Goal: Information Seeking & Learning: Learn about a topic

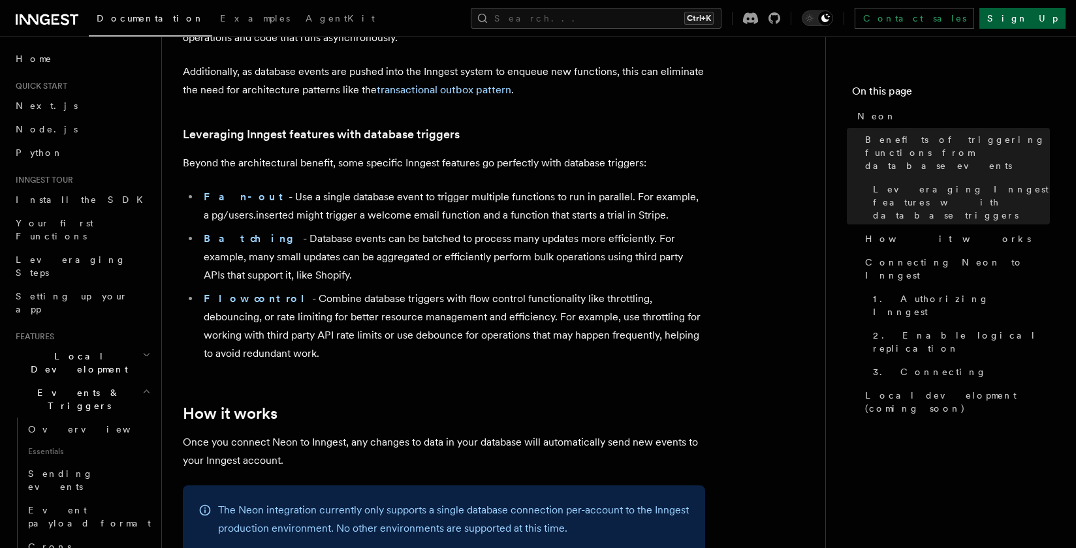
click at [1049, 18] on link "Sign Up" at bounding box center [1022, 18] width 86 height 21
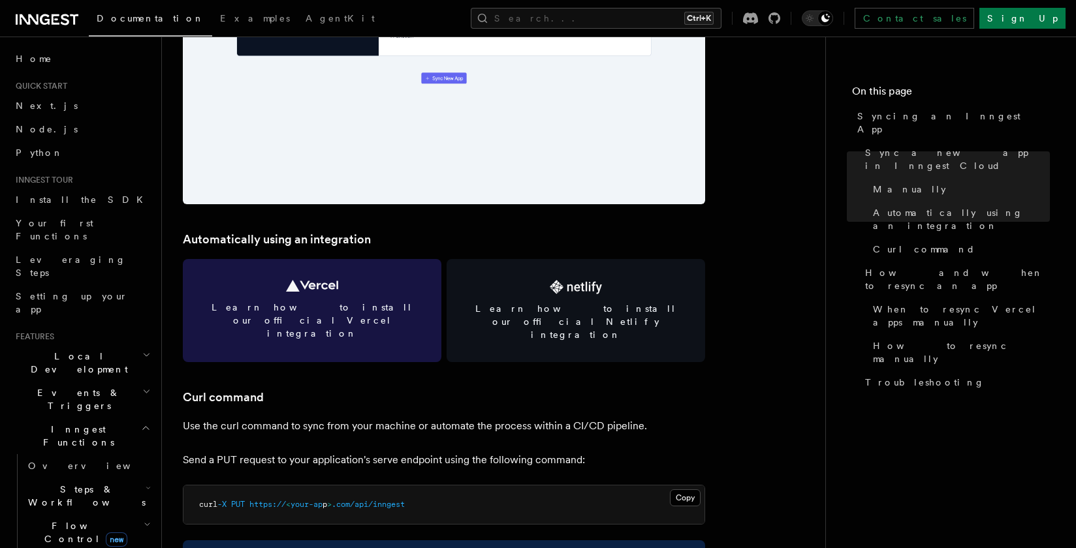
click at [316, 300] on link "Learn how to install our official Vercel integration" at bounding box center [312, 310] width 258 height 103
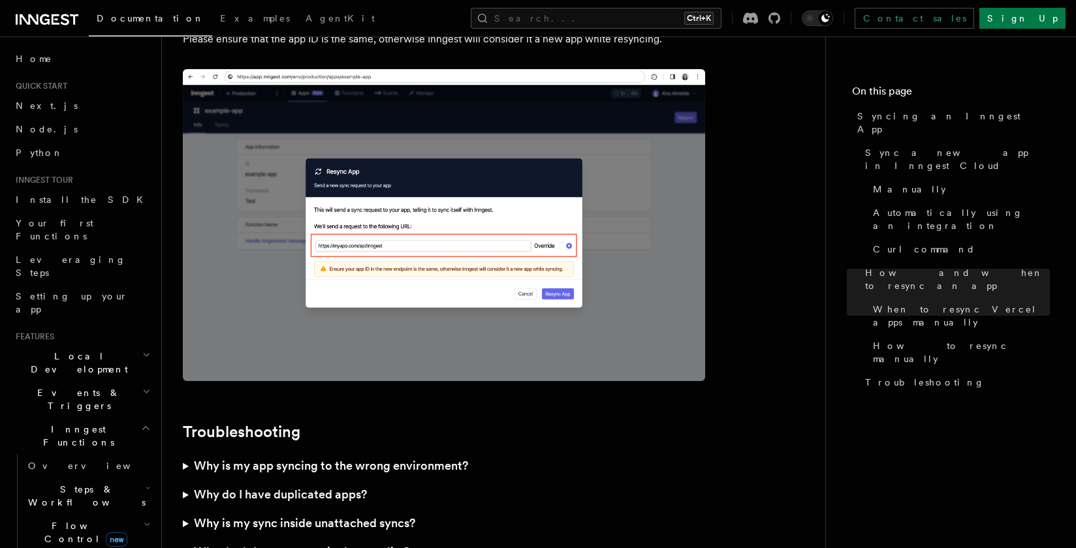
scroll to position [3786, 0]
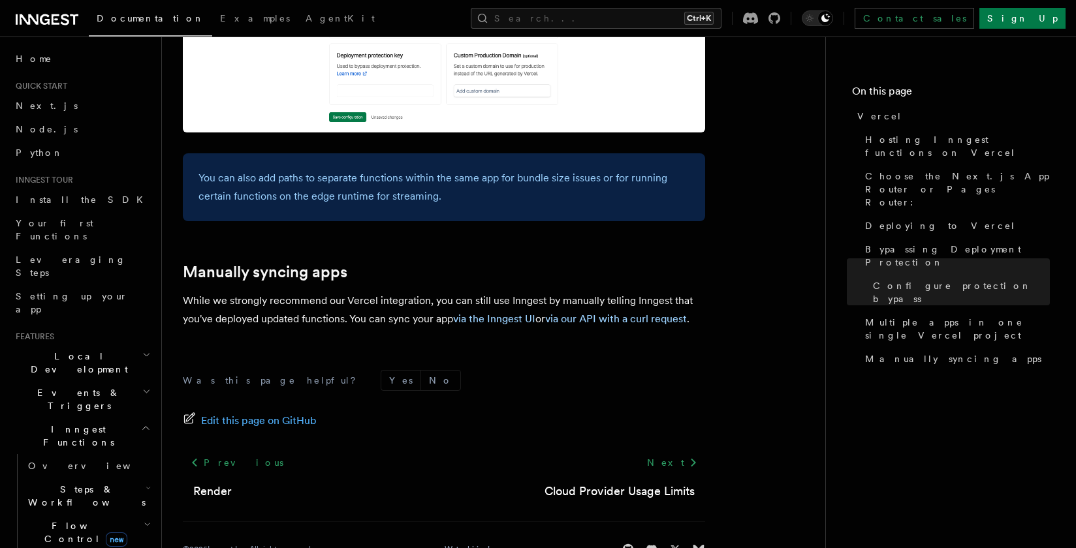
scroll to position [2193, 0]
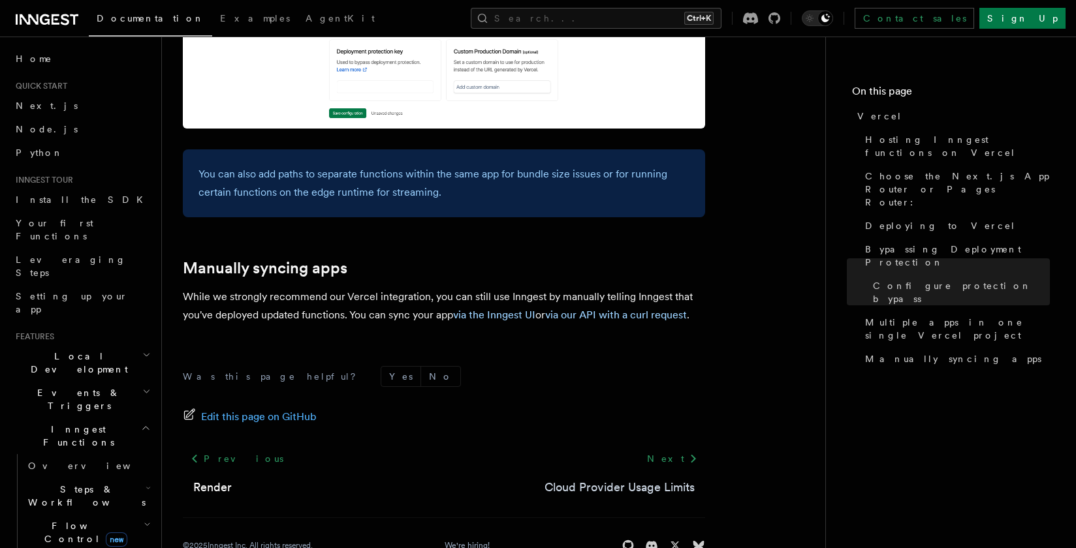
click at [672, 478] on link "Cloud Provider Usage Limits" at bounding box center [619, 487] width 150 height 18
